Goal: Task Accomplishment & Management: Manage account settings

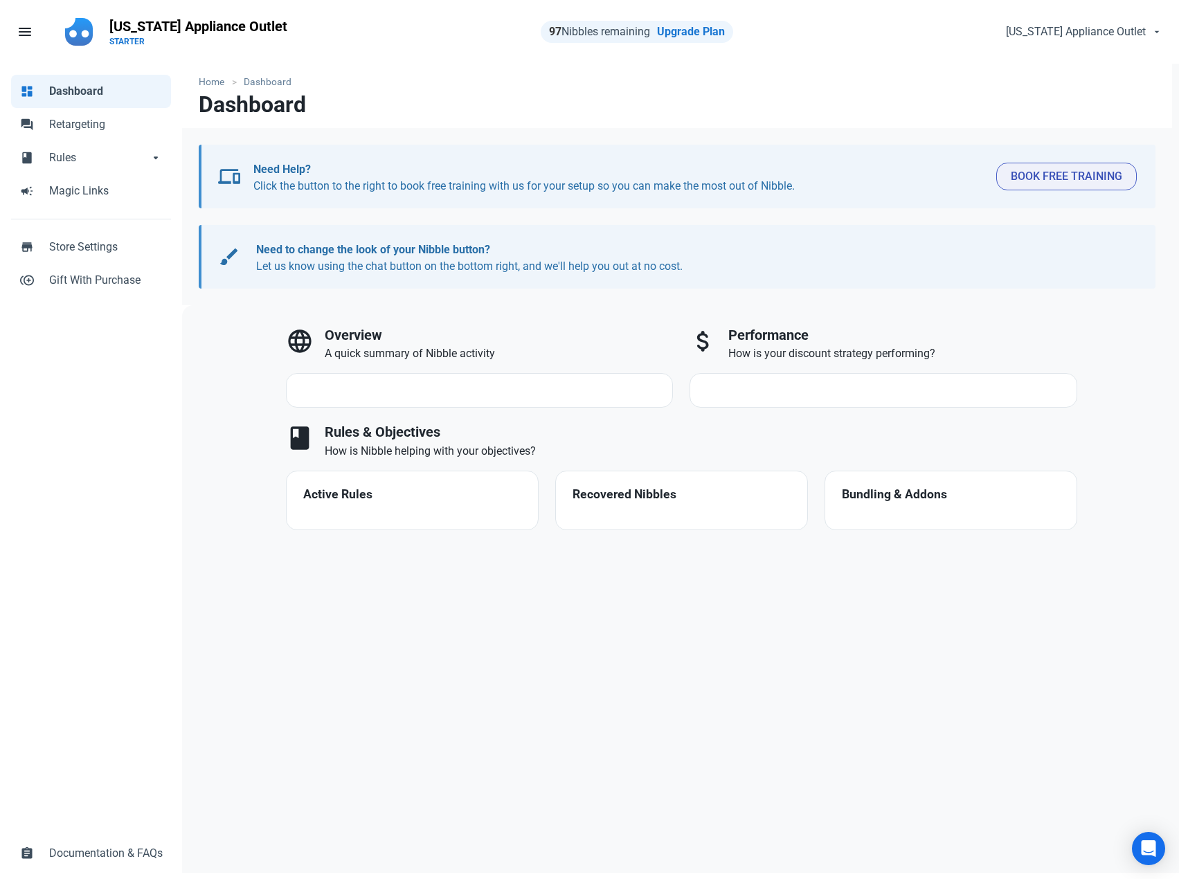
select select "7d"
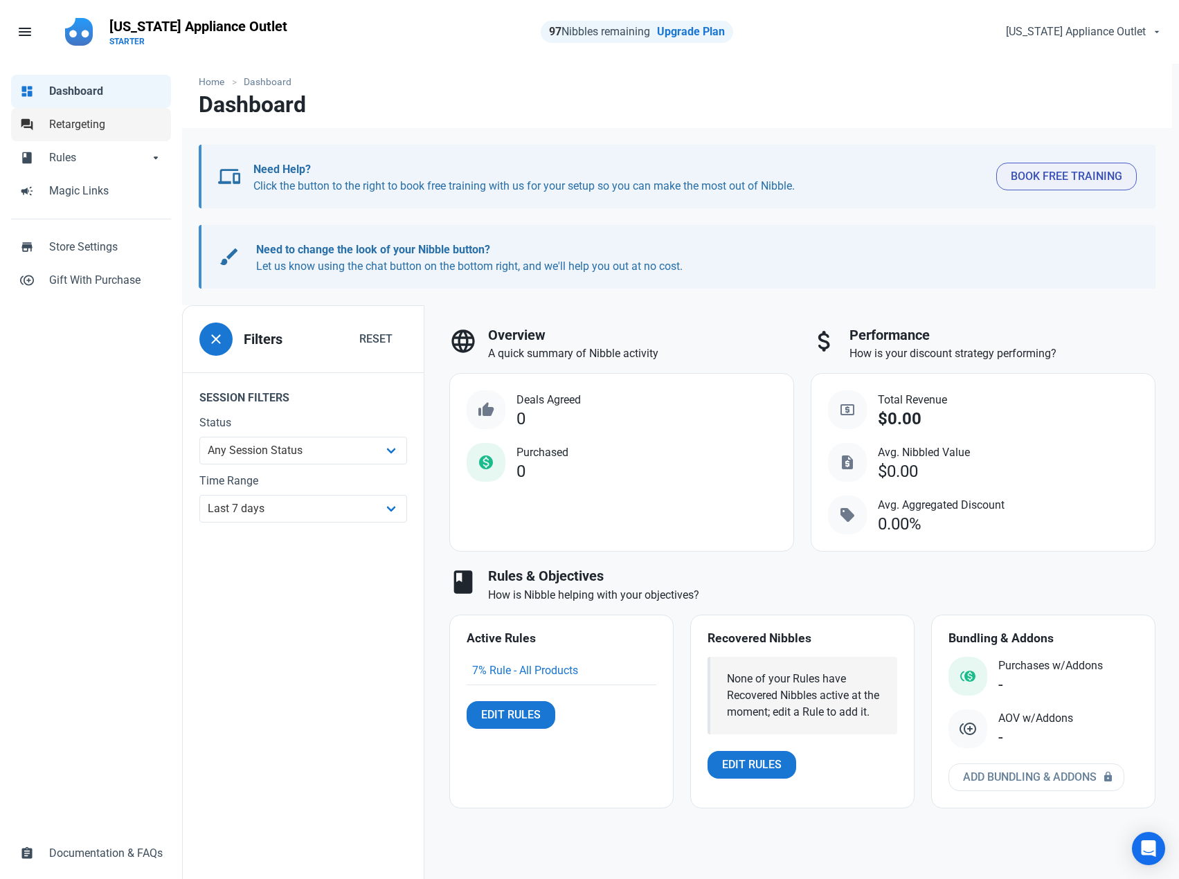
click at [88, 125] on span "Retargeting" at bounding box center [106, 124] width 114 height 17
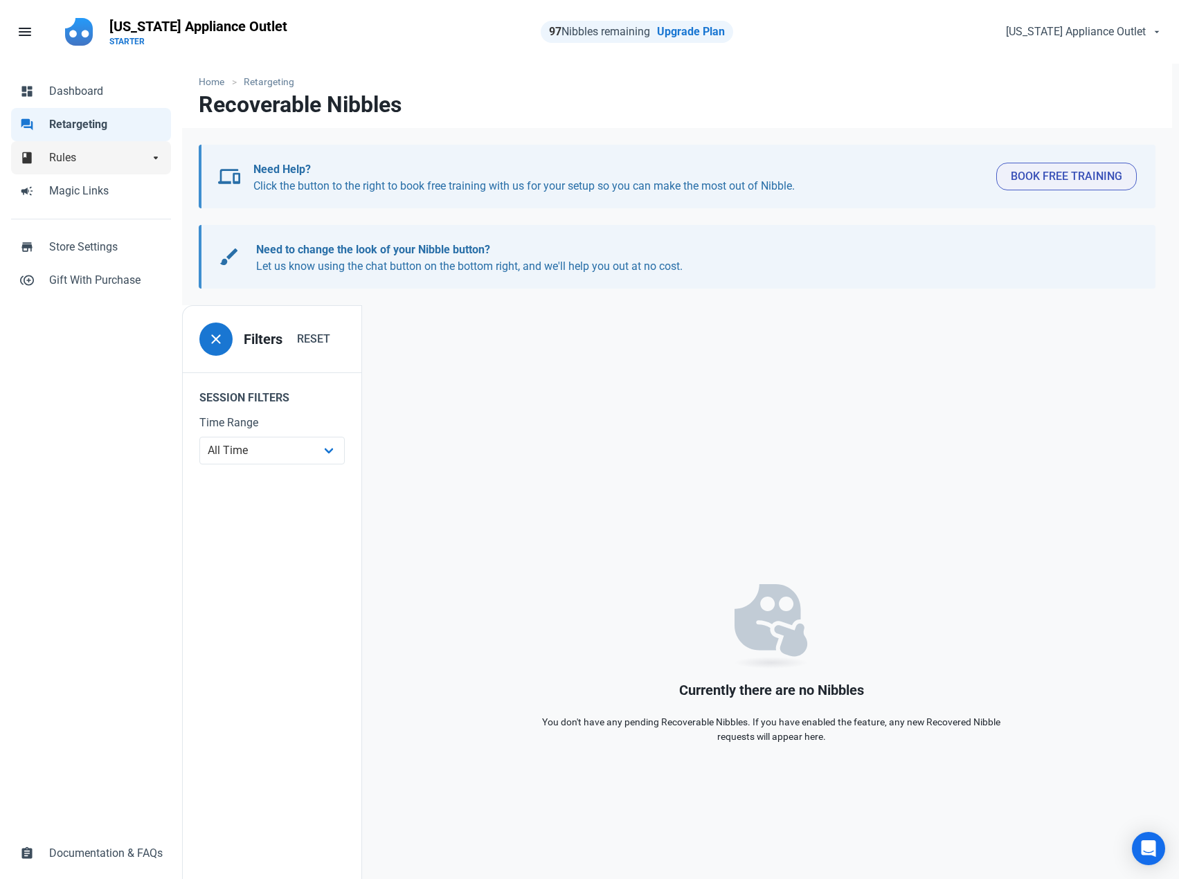
click at [78, 158] on span "Rules" at bounding box center [99, 158] width 100 height 17
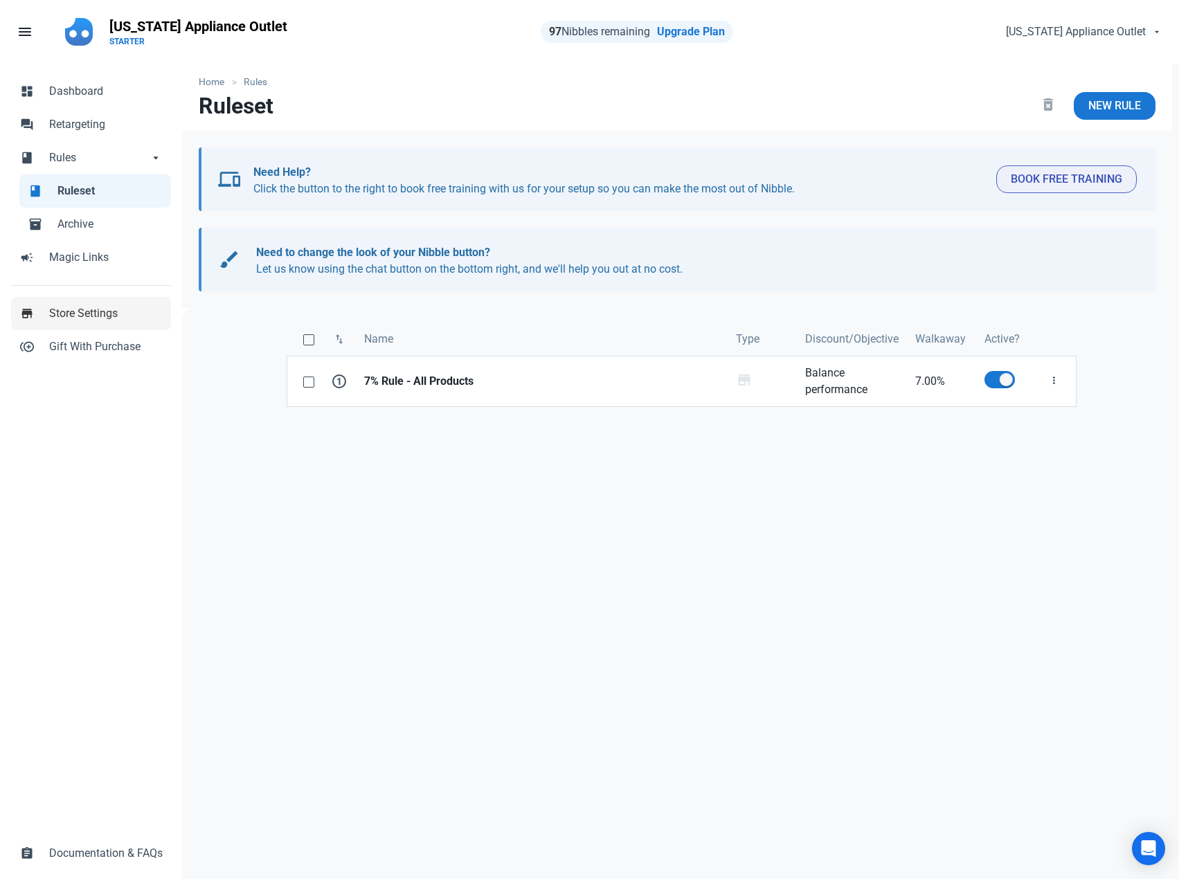
click at [103, 307] on span "Store Settings" at bounding box center [106, 313] width 114 height 17
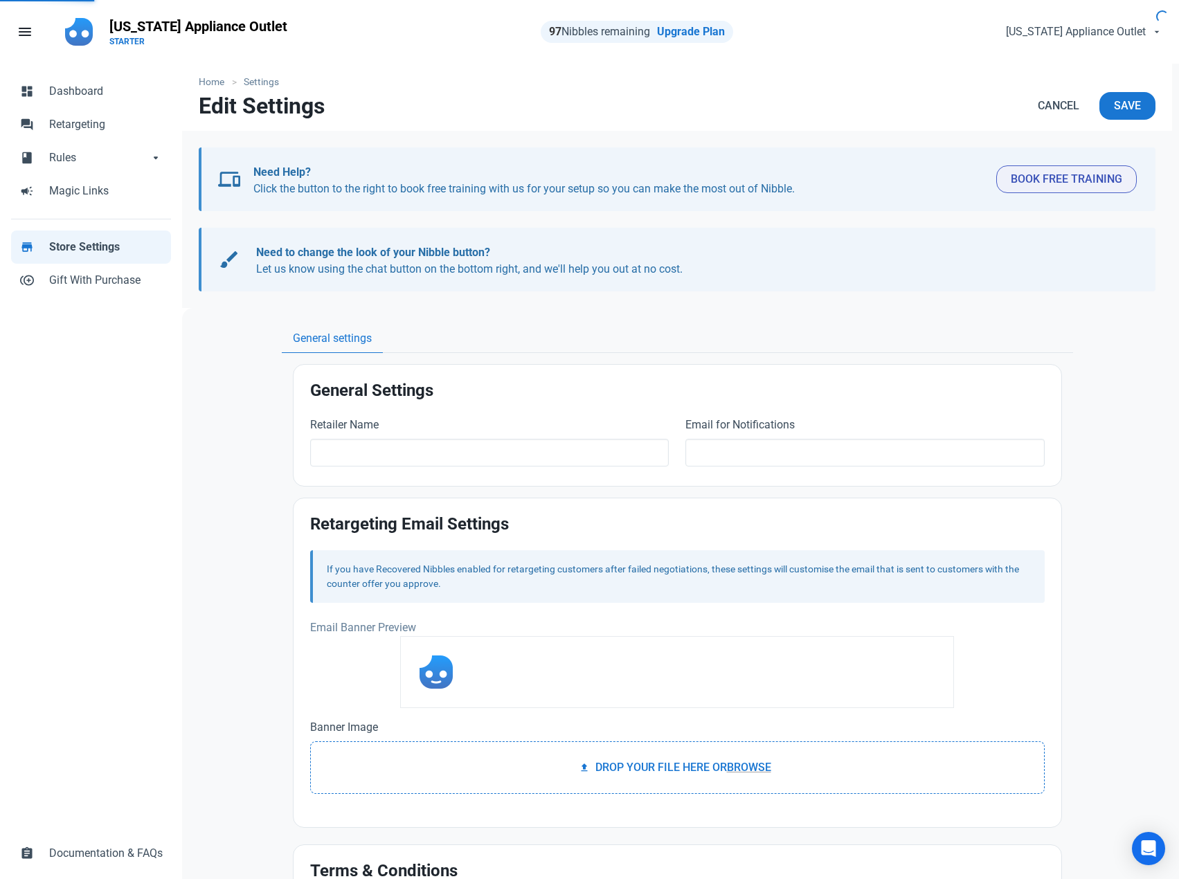
type input "[US_STATE] Appliance Outlet"
click at [1130, 107] on span "Save" at bounding box center [1127, 106] width 27 height 17
